Goal: Task Accomplishment & Management: Complete application form

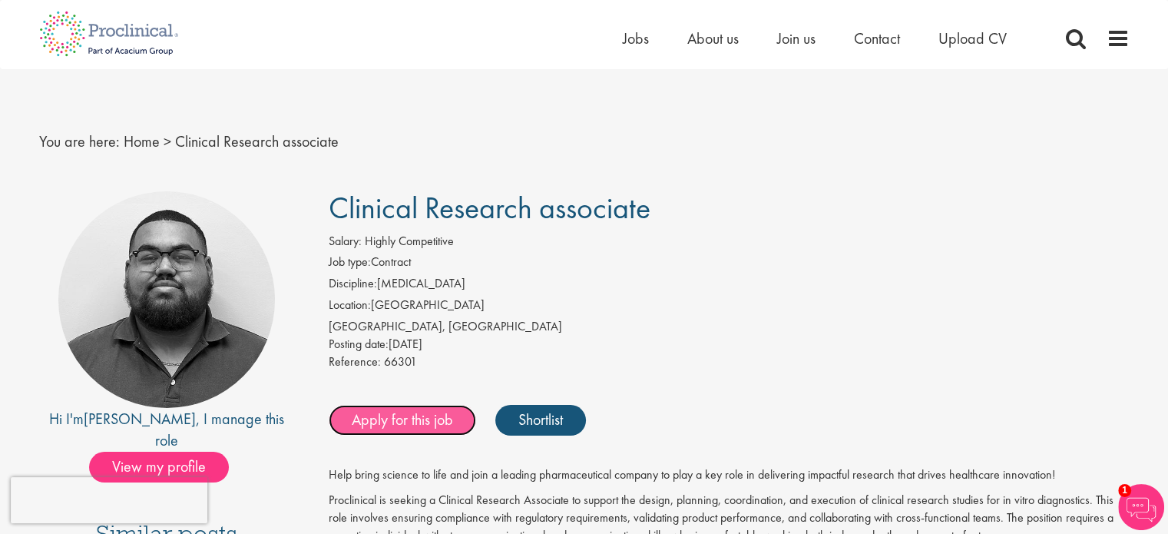
click at [424, 422] on link "Apply for this job" at bounding box center [402, 420] width 147 height 31
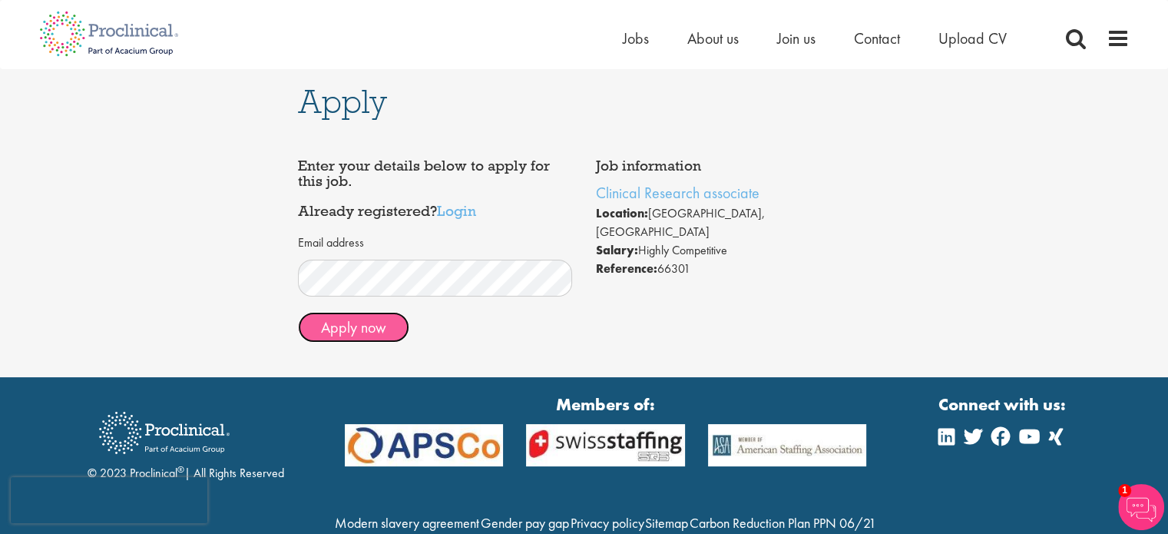
click at [330, 337] on button "Apply now" at bounding box center [353, 327] width 111 height 31
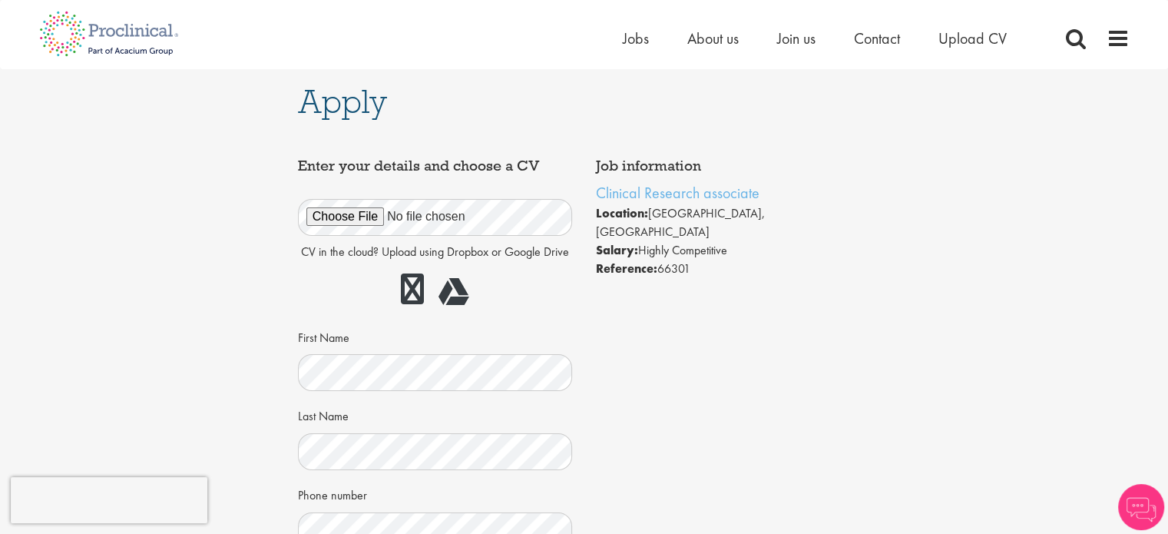
click at [703, 345] on div "Job information Clinical Research associate Location: Zug, Switzerland Salary: …" at bounding box center [584, 514] width 596 height 728
